Goal: Task Accomplishment & Management: Manage account settings

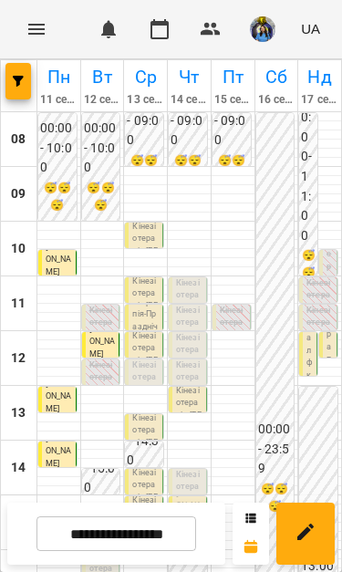
scroll to position [312, 0]
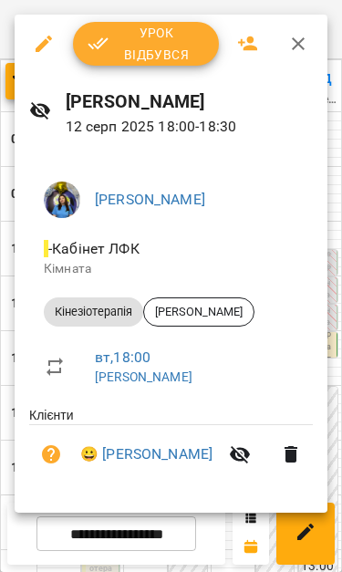
click at [178, 48] on span "Урок відбувся" at bounding box center [146, 44] width 117 height 44
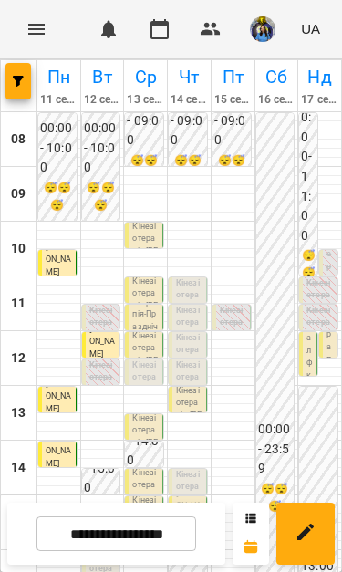
scroll to position [277, 0]
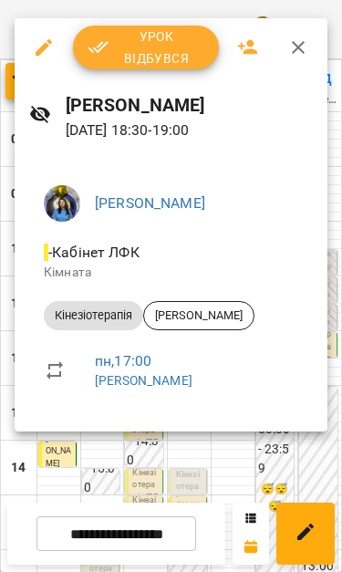
click at [170, 52] on span "Урок відбувся" at bounding box center [146, 48] width 117 height 44
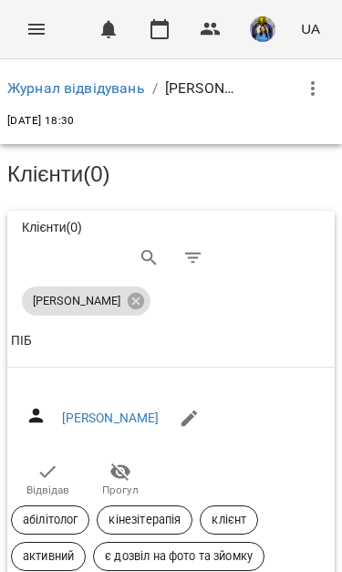
click at [50, 475] on icon "button" at bounding box center [48, 472] width 22 height 22
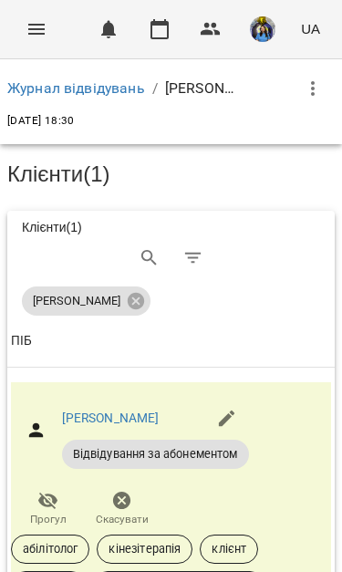
click at [43, 28] on icon "Menu" at bounding box center [37, 29] width 22 height 22
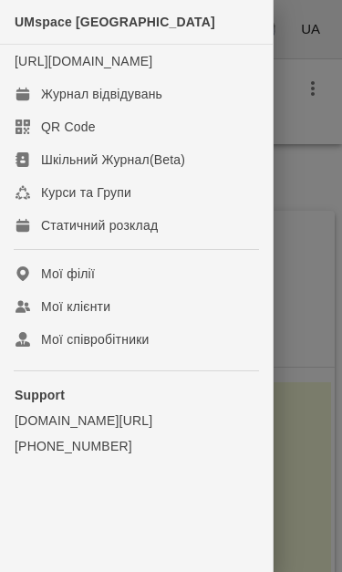
click at [172, 110] on link "Журнал відвідувань" at bounding box center [136, 94] width 273 height 33
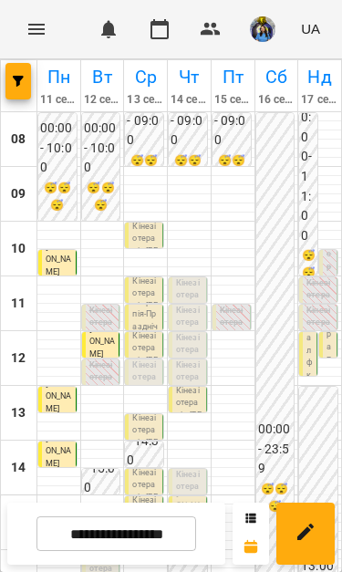
scroll to position [26, 0]
